Goal: Find specific page/section: Find specific page/section

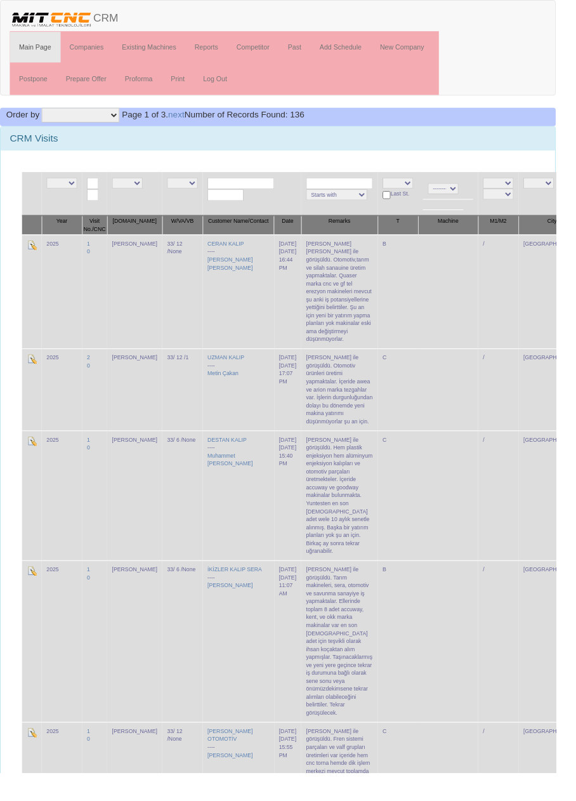
click at [249, 188] on input "text" at bounding box center [249, 190] width 69 height 12
type input "f"
click at [276, 207] on link "UZ MAN KALIP" at bounding box center [250, 207] width 100 height 14
type input "UZMAN KALIP"
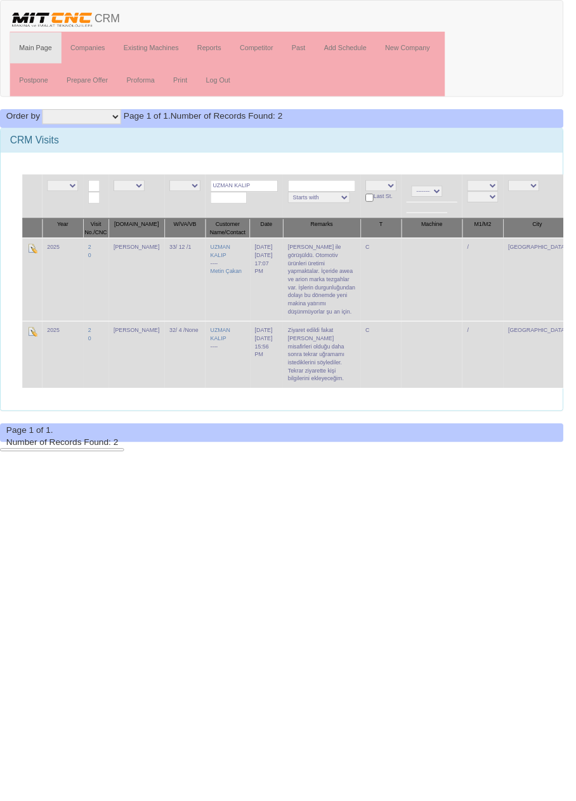
click at [257, 187] on input "UZMAN KALIP" at bounding box center [249, 190] width 69 height 12
type input "UZMAN"
type input "Akay"
type input "Asm"
type input "Eramo"
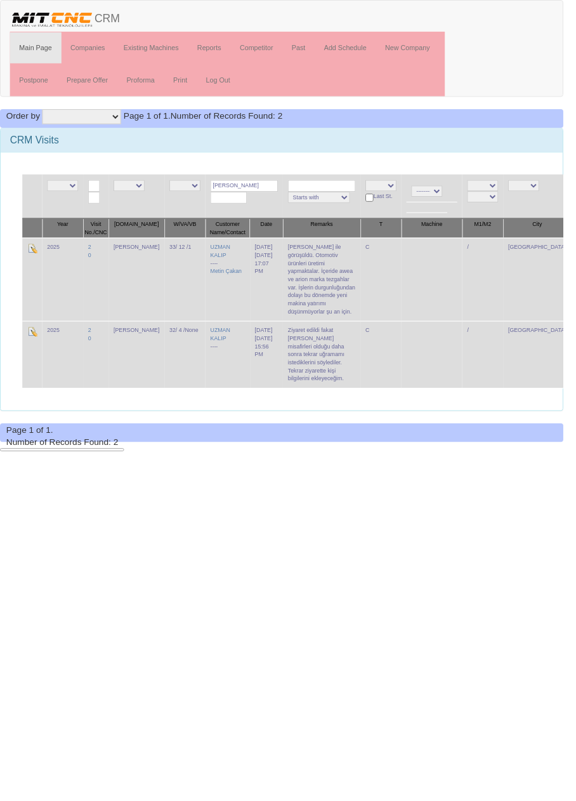
type input "Typ"
click at [245, 188] on input "text" at bounding box center [249, 190] width 69 height 12
click at [273, 207] on link "ATAK PAR OTOMOTİV SAN" at bounding box center [256, 207] width 113 height 14
type input "ATAKPAR OTOMOTİV SAN"
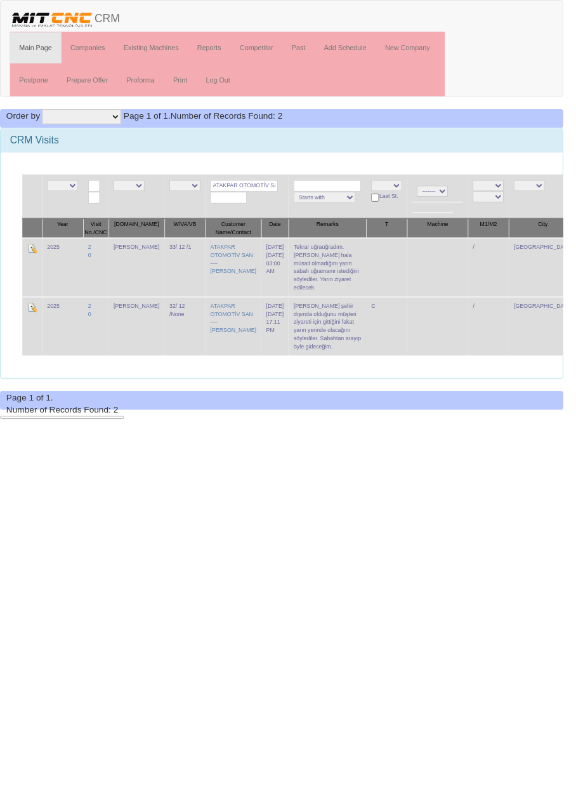
click at [241, 188] on input "ATAKPAR OTOMOTİV SAN" at bounding box center [249, 190] width 69 height 12
click at [247, 189] on input "ATAKPAR OTOMOTİV SAN" at bounding box center [249, 190] width 69 height 12
click at [260, 189] on input "ATAKPAR OTOMOTİV SAN" at bounding box center [249, 190] width 69 height 12
type input "Akay"
